Goal: Information Seeking & Learning: Find specific fact

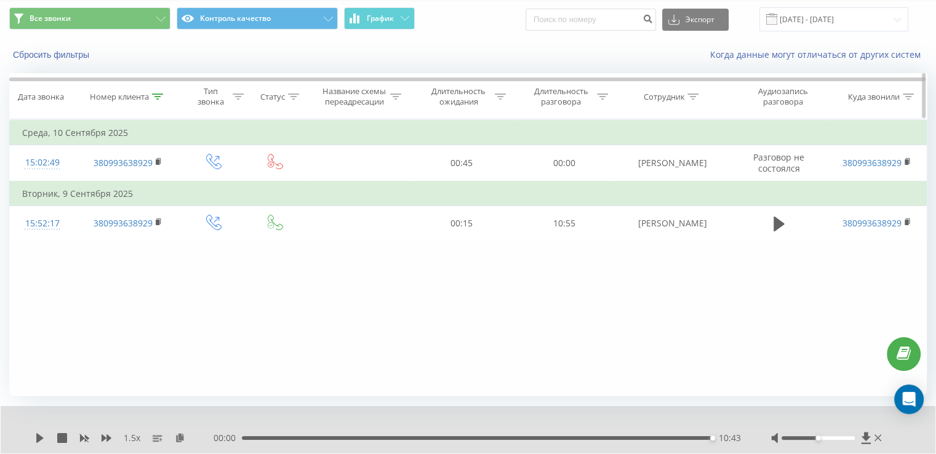
click at [160, 98] on icon at bounding box center [157, 97] width 11 height 6
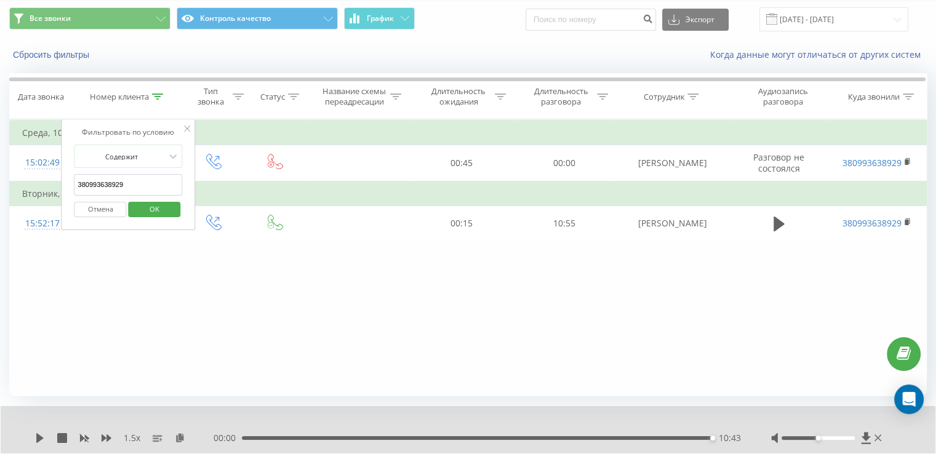
click at [122, 185] on input "380993638929" at bounding box center [128, 185] width 108 height 22
paste input "0990059355"
click at [150, 210] on span "OK" at bounding box center [154, 208] width 34 height 19
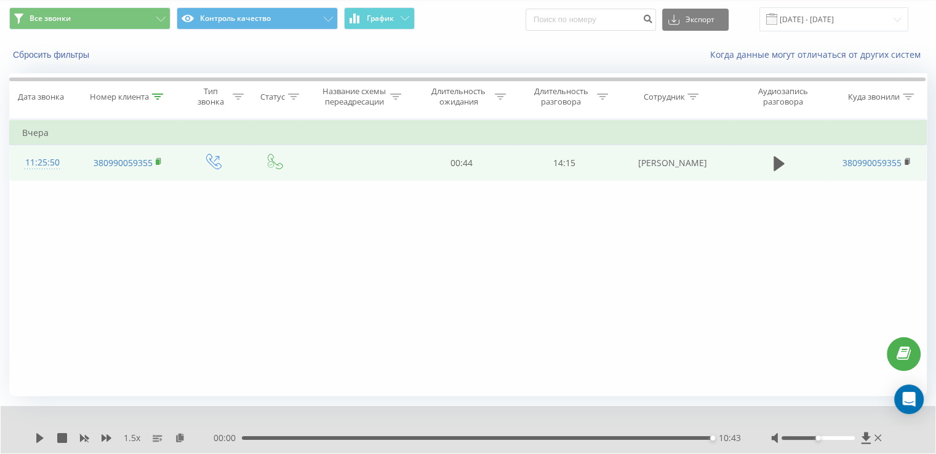
click at [158, 159] on rect at bounding box center [158, 162] width 4 height 6
click at [158, 161] on rect at bounding box center [158, 162] width 4 height 6
click at [773, 165] on icon at bounding box center [778, 163] width 11 height 15
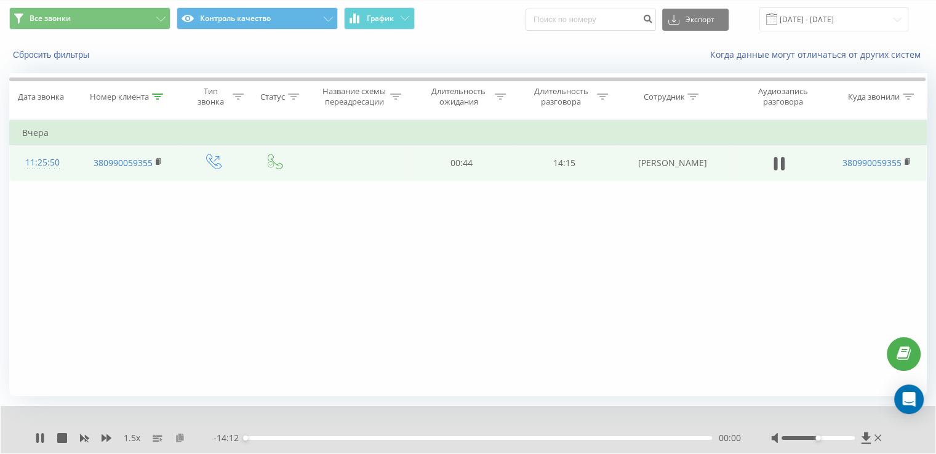
click at [180, 438] on icon at bounding box center [180, 437] width 10 height 9
click at [110, 437] on icon at bounding box center [107, 437] width 10 height 7
click at [82, 438] on icon at bounding box center [84, 438] width 9 height 7
click at [106, 437] on icon at bounding box center [107, 438] width 10 height 10
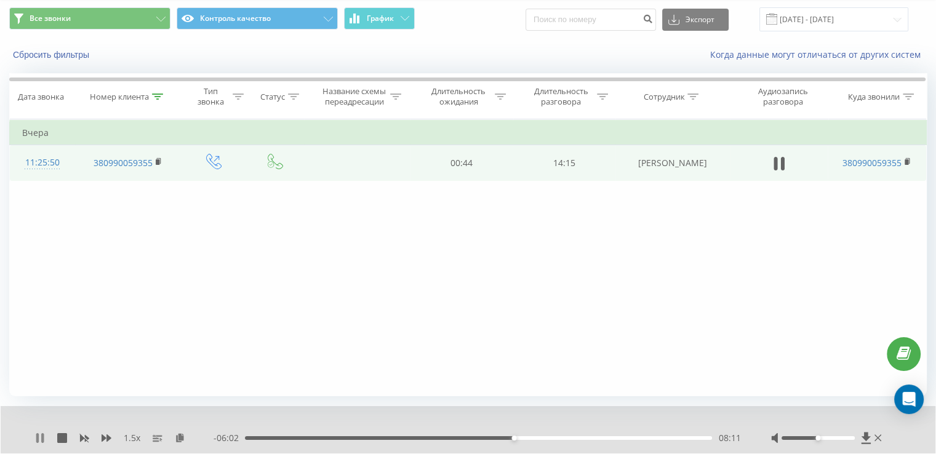
click at [41, 439] on icon at bounding box center [42, 438] width 2 height 10
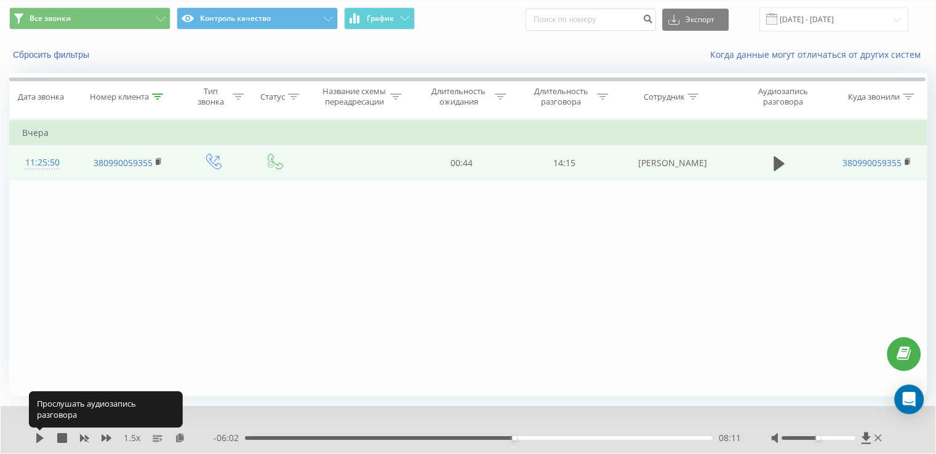
click at [41, 439] on icon at bounding box center [39, 438] width 7 height 10
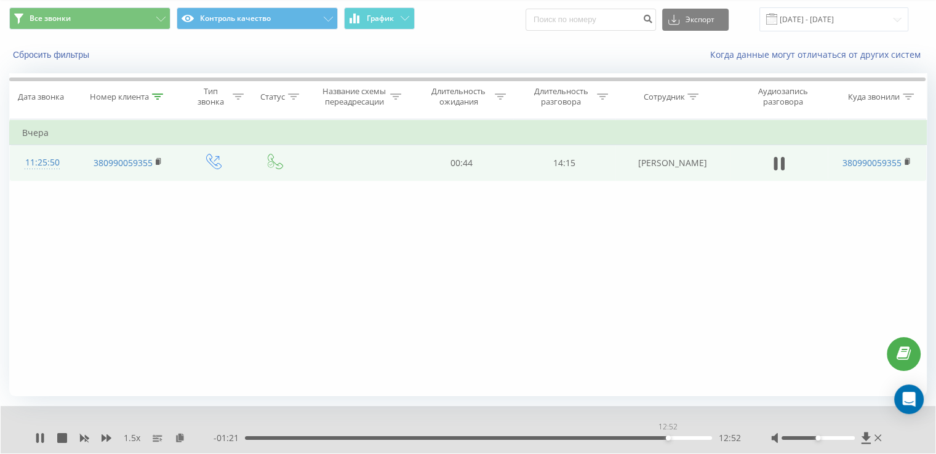
click at [667, 436] on div "12:52" at bounding box center [478, 438] width 467 height 4
click at [40, 437] on icon at bounding box center [40, 438] width 10 height 10
click at [39, 438] on icon at bounding box center [39, 438] width 7 height 10
click at [43, 437] on icon at bounding box center [42, 438] width 2 height 10
click at [39, 437] on icon at bounding box center [39, 438] width 7 height 10
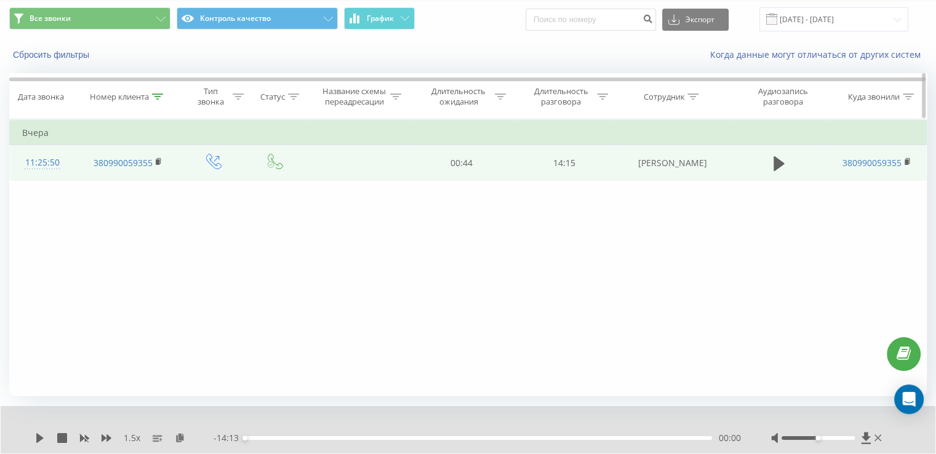
click at [159, 94] on icon at bounding box center [157, 97] width 11 height 6
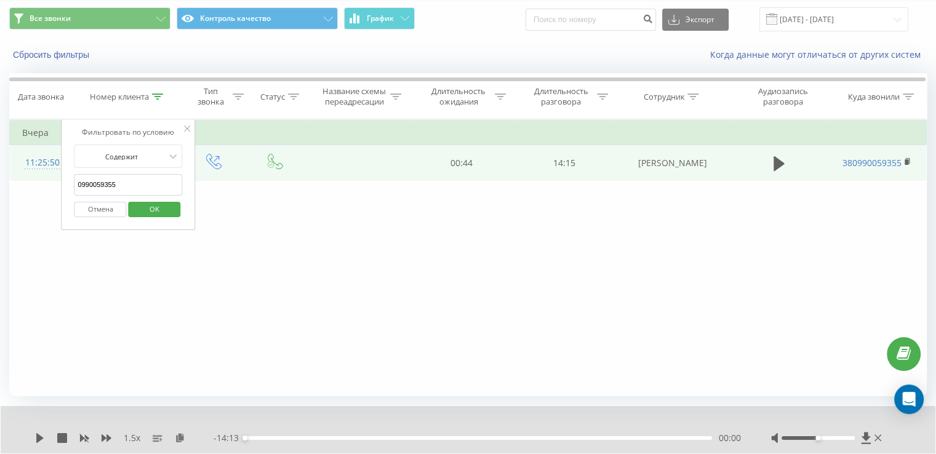
click at [140, 176] on input "0990059355" at bounding box center [128, 185] width 108 height 22
paste input "38096251780"
click at [153, 217] on div "Отмена OK" at bounding box center [128, 210] width 108 height 28
click at [155, 212] on span "OK" at bounding box center [154, 208] width 34 height 19
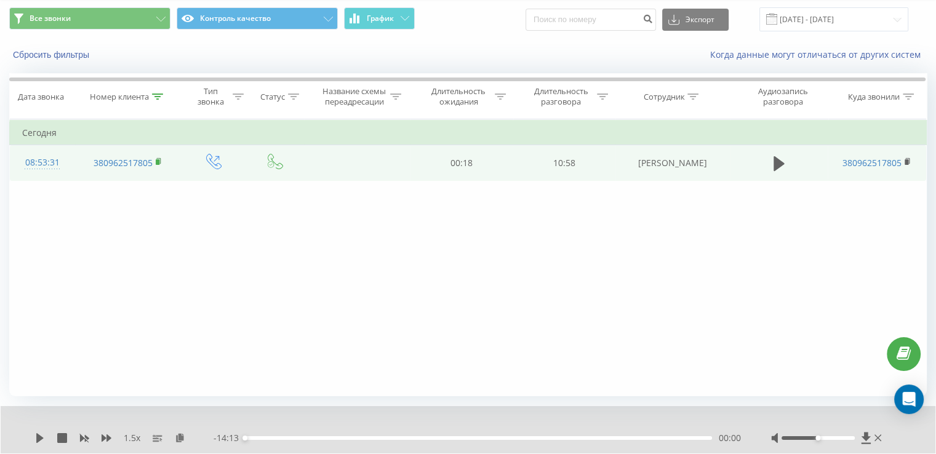
click at [159, 159] on rect at bounding box center [158, 162] width 4 height 6
click at [159, 161] on rect at bounding box center [158, 162] width 4 height 6
click at [783, 166] on icon at bounding box center [778, 163] width 11 height 17
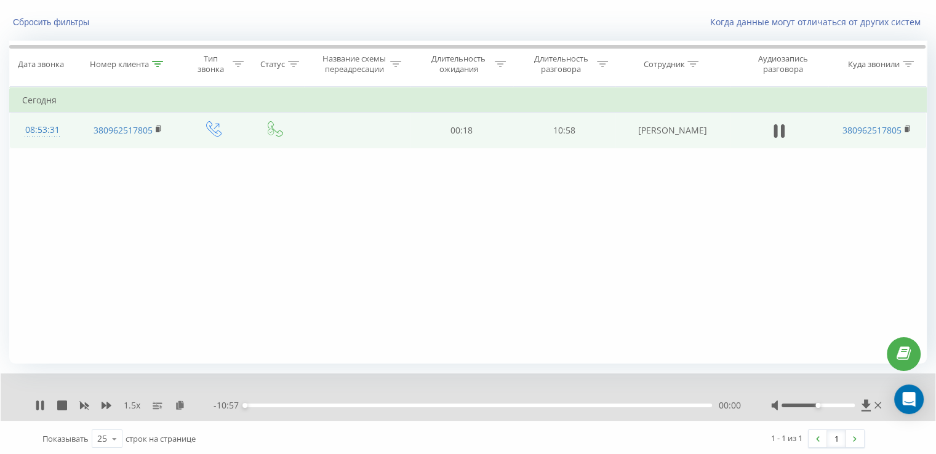
scroll to position [74, 0]
click at [179, 402] on icon at bounding box center [180, 402] width 10 height 9
drag, startPoint x: 41, startPoint y: 405, endPoint x: 199, endPoint y: 273, distance: 205.7
click at [39, 405] on icon at bounding box center [40, 403] width 10 height 10
click at [36, 403] on icon at bounding box center [40, 403] width 10 height 10
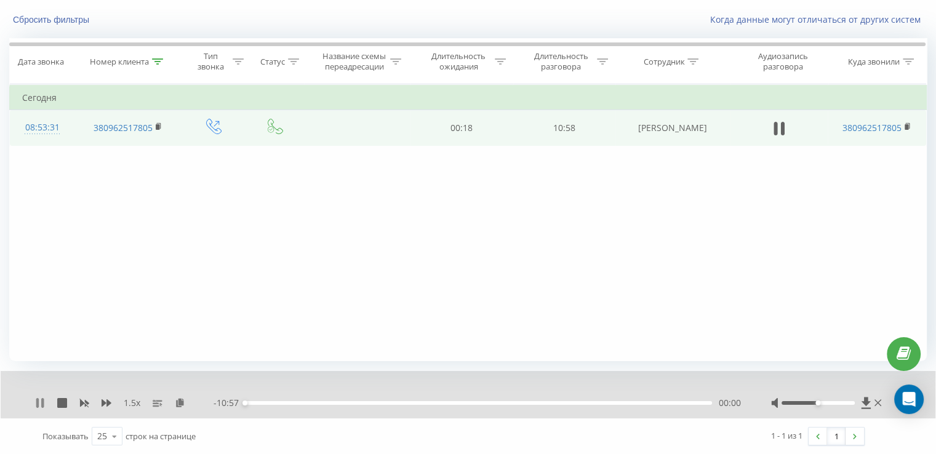
click at [39, 401] on icon at bounding box center [40, 403] width 10 height 10
click at [37, 402] on icon at bounding box center [39, 403] width 7 height 10
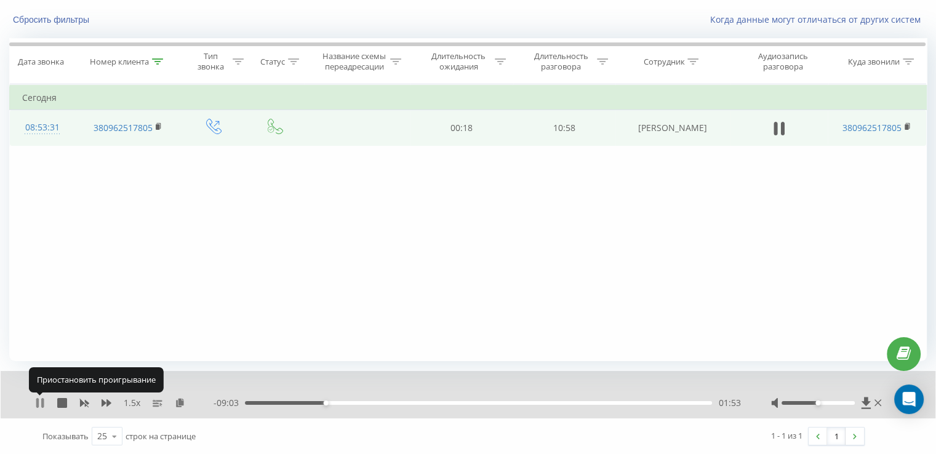
click at [37, 401] on icon at bounding box center [37, 403] width 2 height 10
click at [46, 404] on div "1.5 x" at bounding box center [124, 403] width 178 height 12
click at [41, 401] on icon at bounding box center [39, 403] width 7 height 10
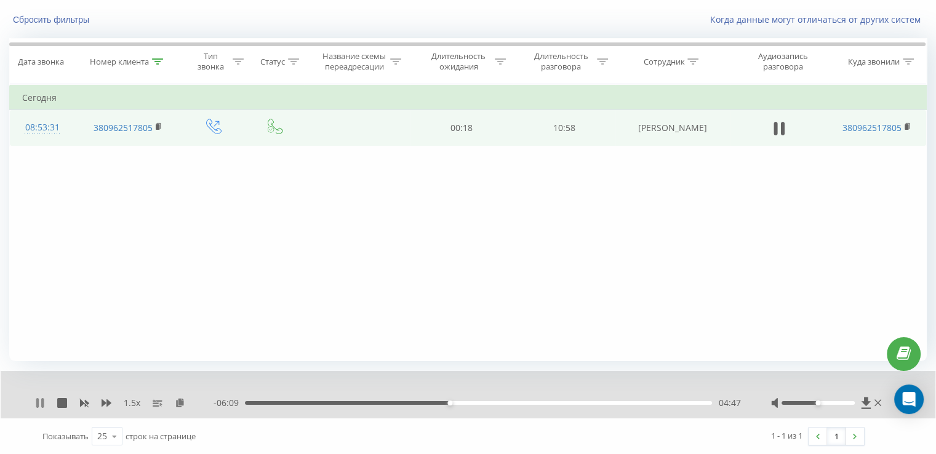
click at [38, 406] on icon at bounding box center [37, 403] width 2 height 10
click at [37, 397] on div "1.5 x" at bounding box center [124, 403] width 178 height 12
click at [38, 407] on icon at bounding box center [40, 403] width 10 height 10
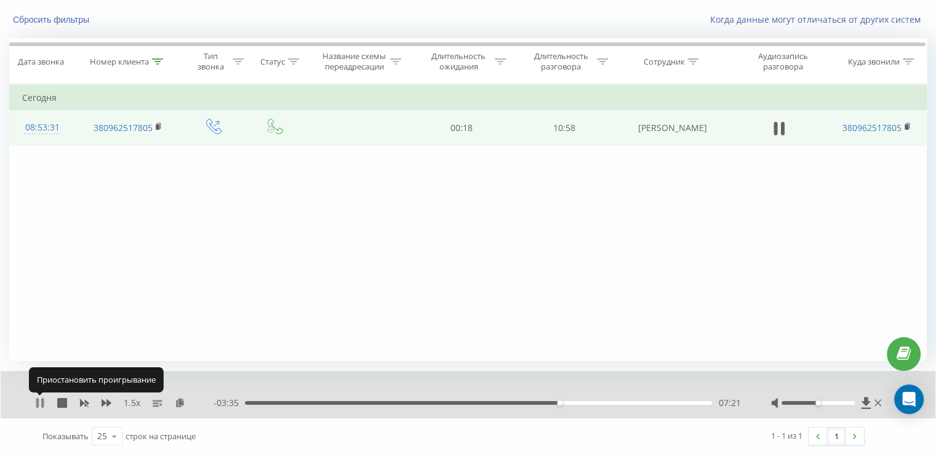
click at [42, 400] on icon at bounding box center [42, 403] width 2 height 10
click at [46, 399] on div "1.5 x" at bounding box center [124, 403] width 178 height 12
click at [42, 399] on icon at bounding box center [40, 403] width 10 height 10
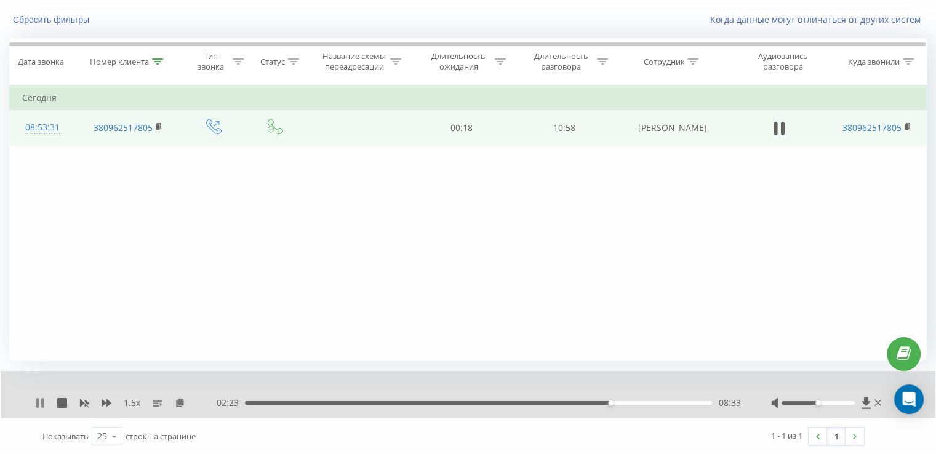
click at [41, 402] on icon at bounding box center [40, 403] width 10 height 10
click at [44, 403] on div "1.5 x" at bounding box center [124, 403] width 178 height 12
click at [41, 402] on icon at bounding box center [39, 403] width 7 height 10
click at [39, 400] on icon at bounding box center [40, 403] width 10 height 10
click at [35, 402] on icon at bounding box center [40, 403] width 10 height 10
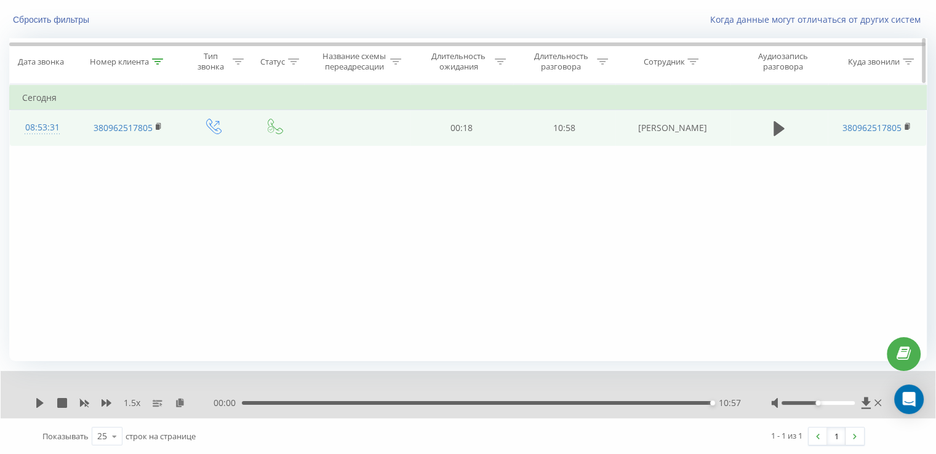
click at [156, 58] on icon at bounding box center [157, 61] width 11 height 6
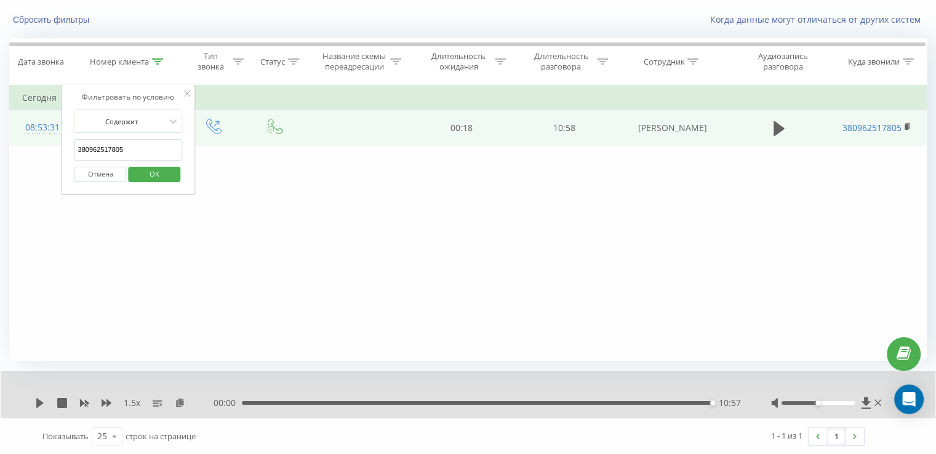
click at [140, 148] on input "380962517805" at bounding box center [128, 150] width 108 height 22
drag, startPoint x: 140, startPoint y: 148, endPoint x: 130, endPoint y: 145, distance: 10.1
click at [130, 145] on input "380962517805" at bounding box center [128, 150] width 108 height 22
click at [130, 143] on input "380962517805" at bounding box center [128, 150] width 108 height 22
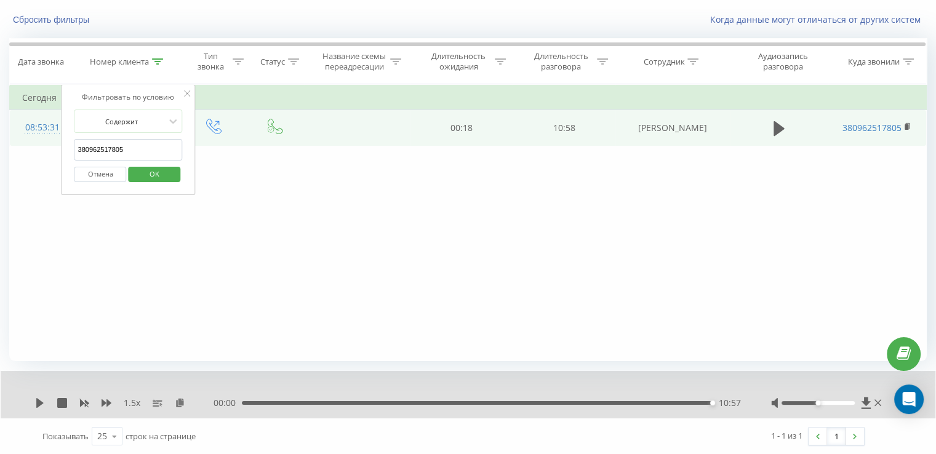
paste input "0676565292"
click at [157, 174] on span "OK" at bounding box center [154, 173] width 34 height 19
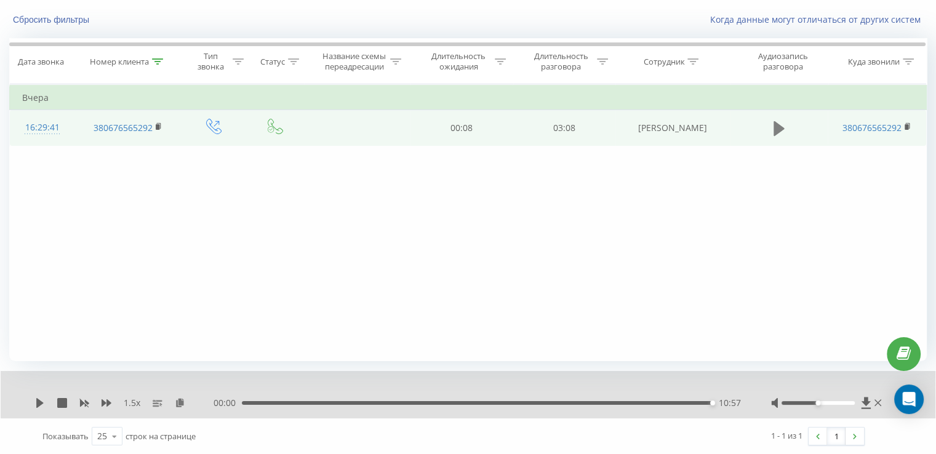
click at [777, 132] on icon at bounding box center [778, 128] width 11 height 15
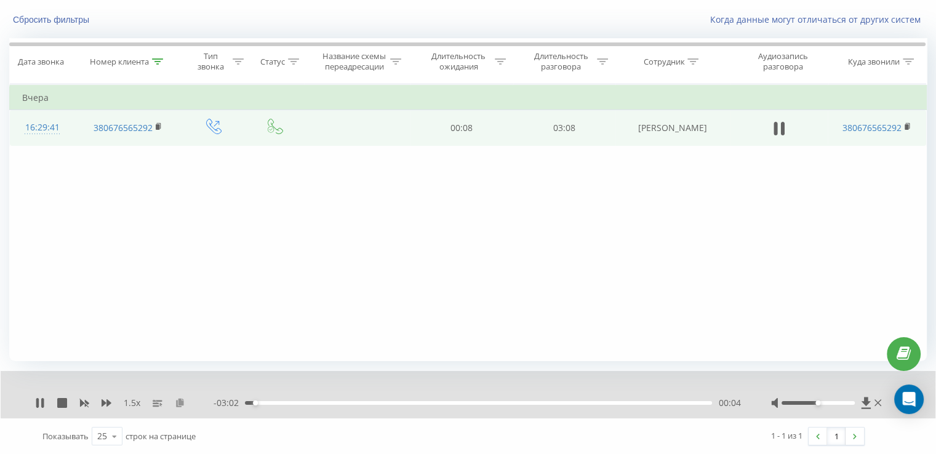
click at [182, 402] on icon at bounding box center [180, 402] width 10 height 9
click at [162, 127] on icon at bounding box center [159, 126] width 7 height 9
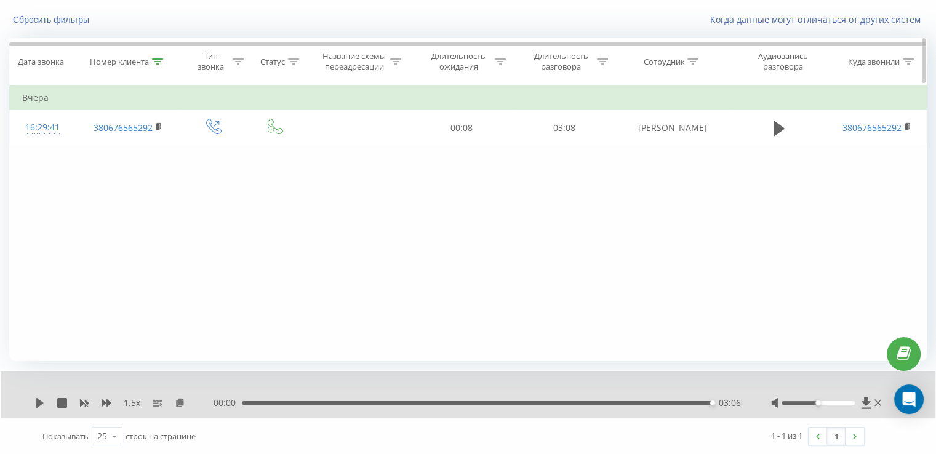
click at [151, 62] on div "Номер клиента" at bounding box center [126, 62] width 73 height 10
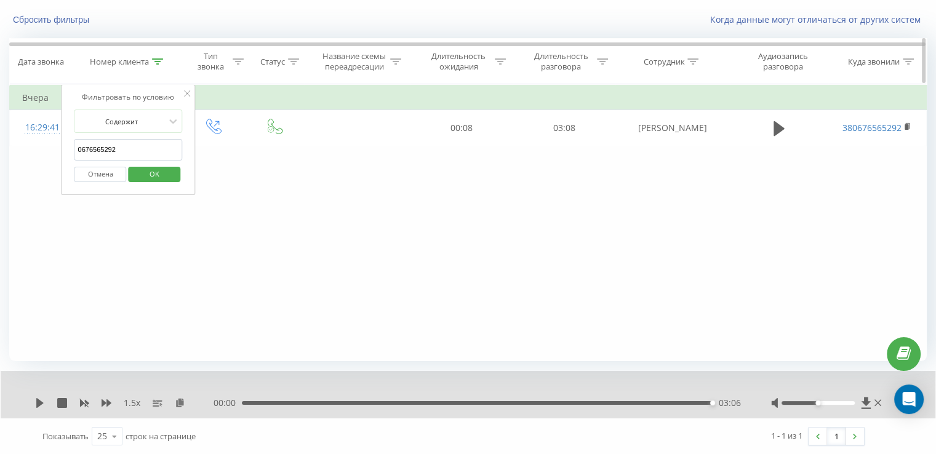
click at [159, 65] on div at bounding box center [157, 62] width 11 height 10
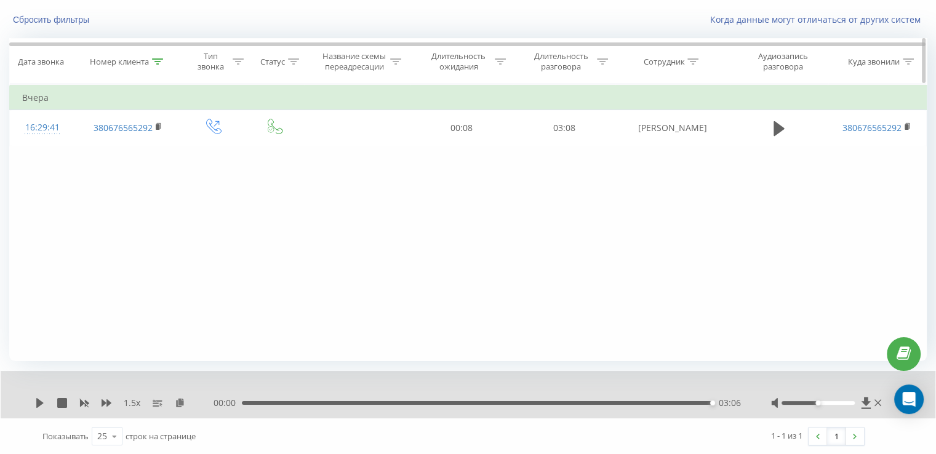
click at [160, 63] on div at bounding box center [157, 62] width 11 height 10
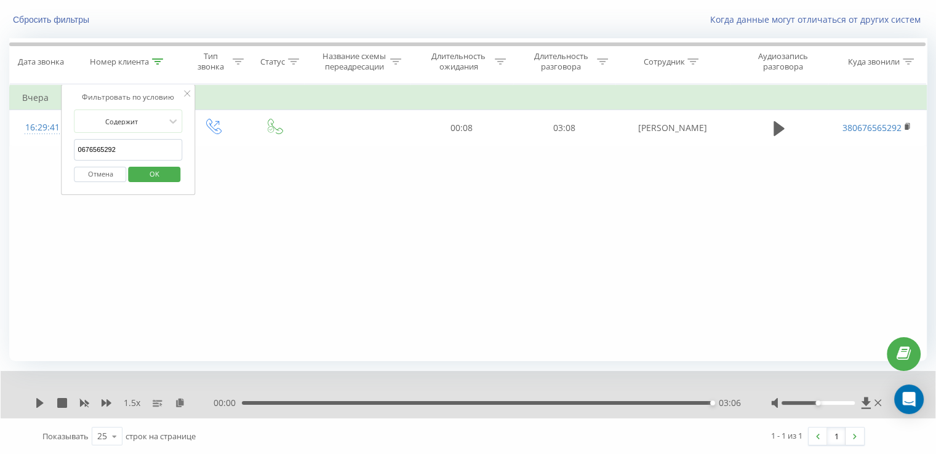
click at [132, 142] on input "0676565292" at bounding box center [128, 150] width 108 height 22
paste input "380982674011"
type input "380982674011"
click at [155, 176] on span "OK" at bounding box center [154, 173] width 34 height 19
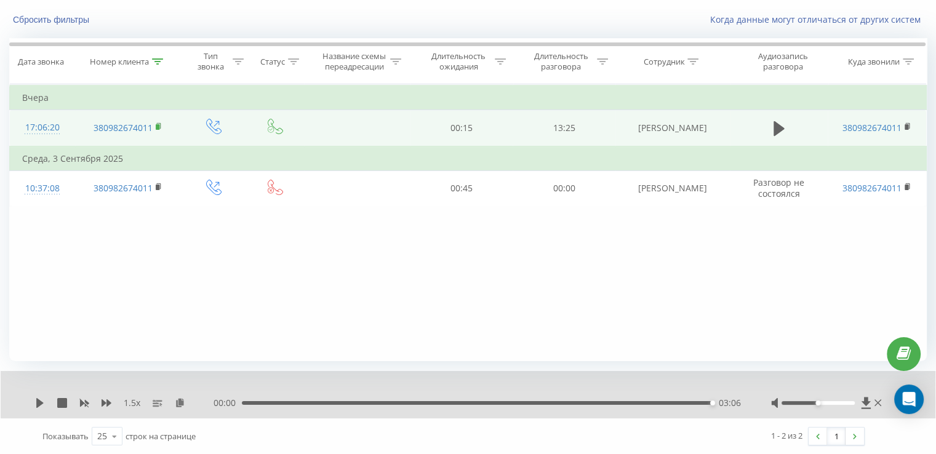
click at [159, 126] on rect at bounding box center [158, 127] width 4 height 6
